Goal: Information Seeking & Learning: Learn about a topic

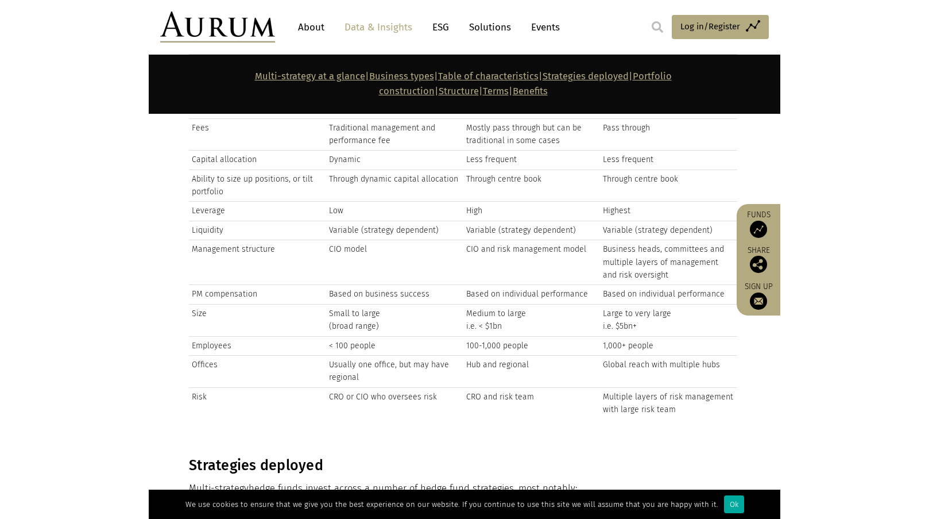
scroll to position [3274, 0]
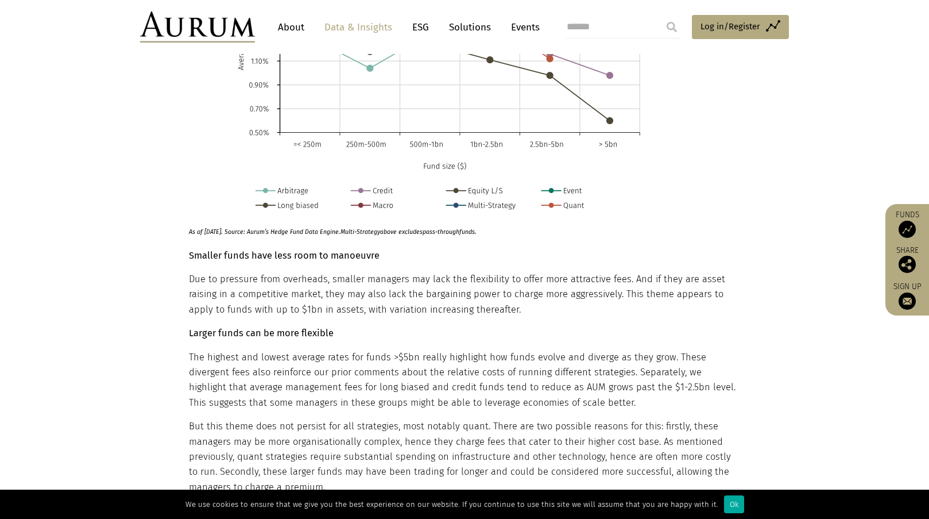
scroll to position [3791, 0]
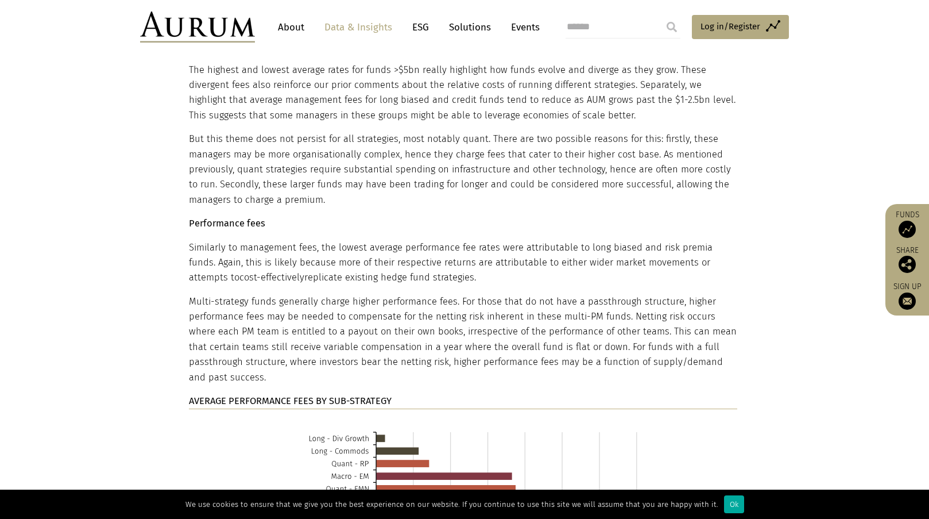
click at [473, 248] on p "Similarly to management fees, the lowest average performance fee rates were att…" at bounding box center [463, 262] width 549 height 45
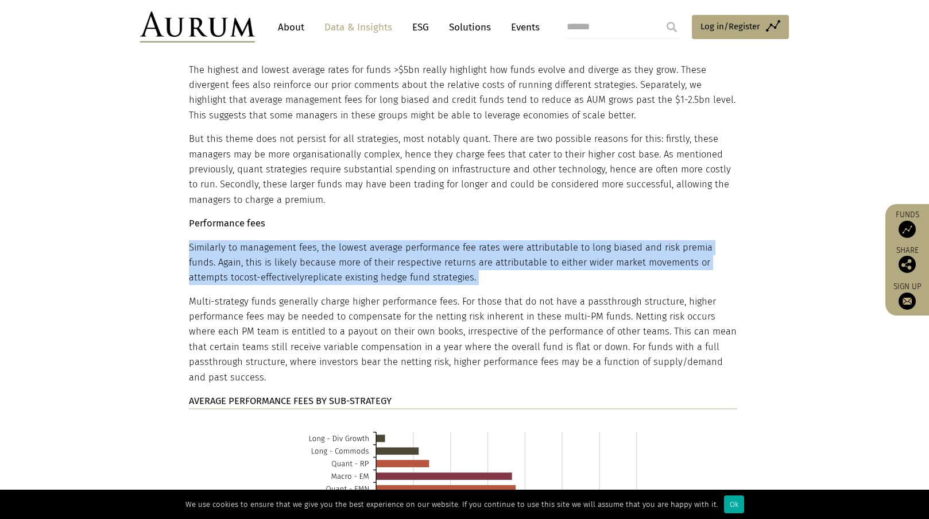
click at [473, 248] on p "Similarly to management fees, the lowest average performance fee rates were att…" at bounding box center [463, 262] width 549 height 45
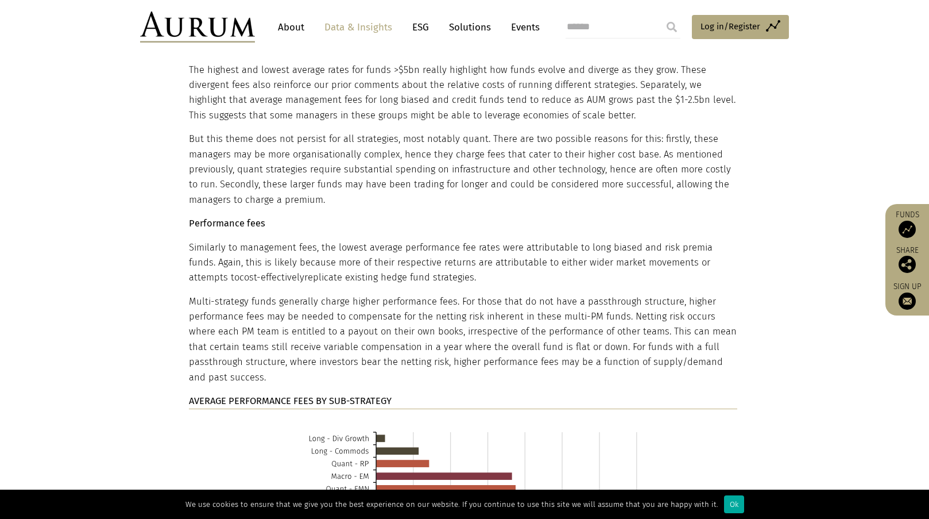
click at [468, 294] on p "Multi-strategy funds generally charge higher performance fees. For those that d…" at bounding box center [463, 339] width 549 height 91
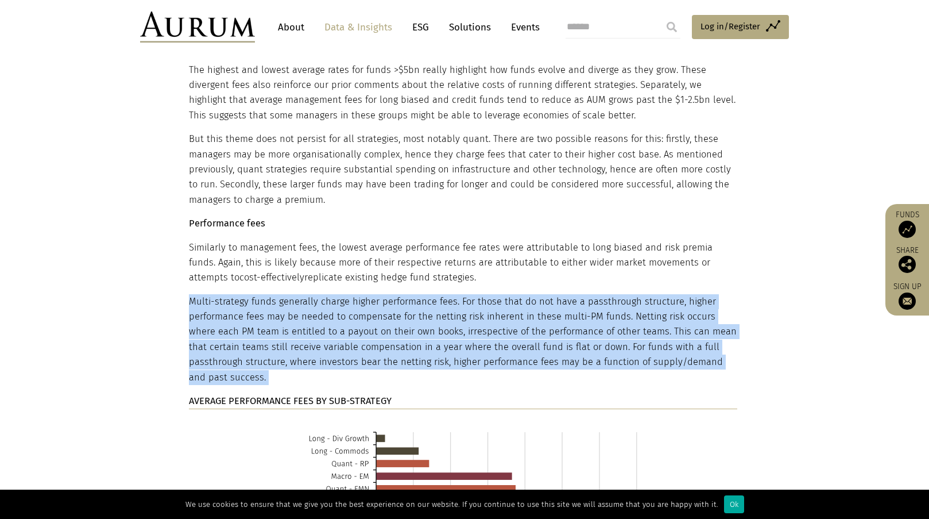
click at [468, 294] on p "Multi-strategy funds generally charge higher performance fees. For those that d…" at bounding box center [463, 339] width 549 height 91
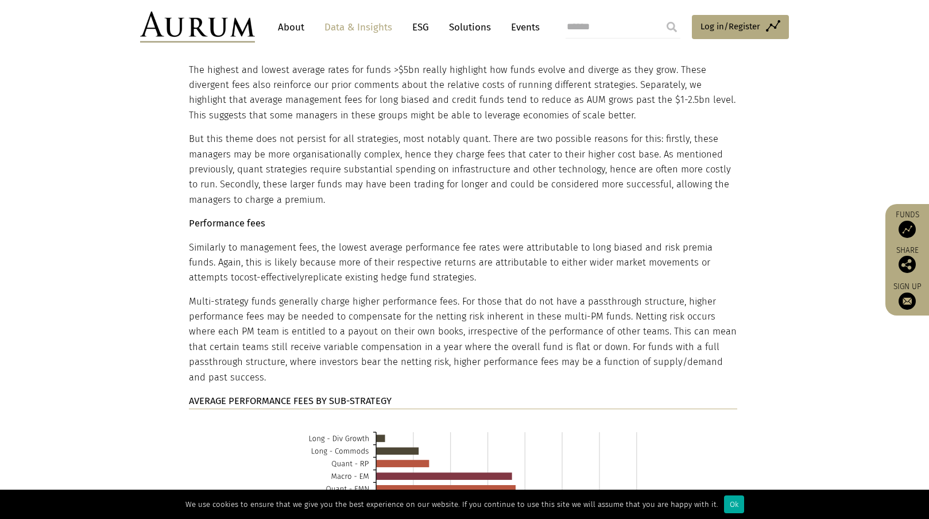
drag, startPoint x: 545, startPoint y: 306, endPoint x: 386, endPoint y: 312, distance: 159.2
click at [386, 312] on p "Multi-strategy funds generally charge higher performance fees. For those that d…" at bounding box center [463, 339] width 549 height 91
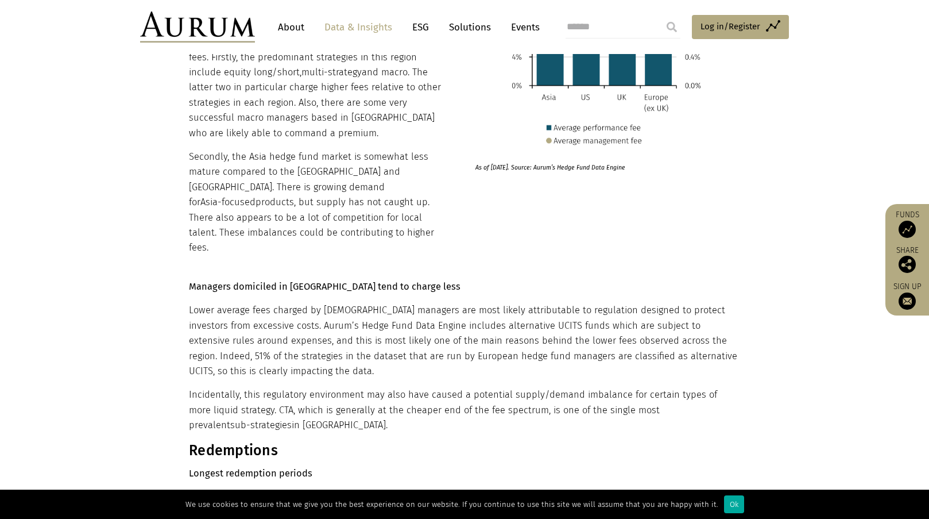
scroll to position [5227, 0]
